Goal: Information Seeking & Learning: Learn about a topic

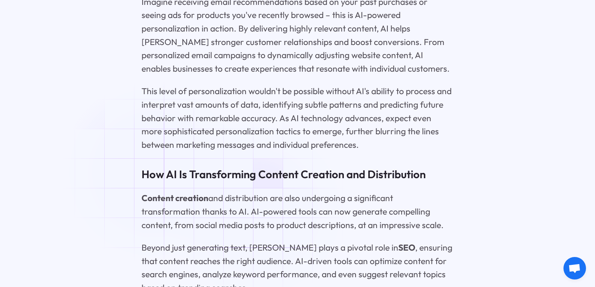
scroll to position [1389, 0]
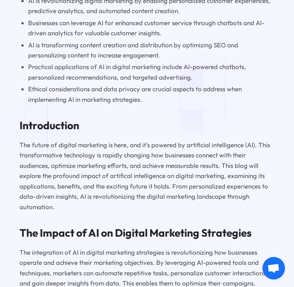
scroll to position [448, 0]
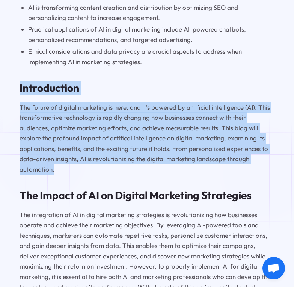
drag, startPoint x: 6, startPoint y: 87, endPoint x: 271, endPoint y: 173, distance: 278.7
copy div "Introduction The future of digital marketing is here, and it's powered by artif…"
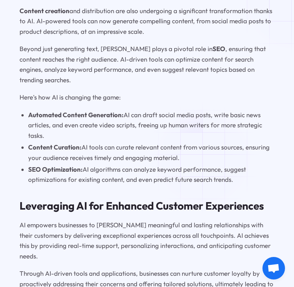
scroll to position [1056, 0]
